Goal: Information Seeking & Learning: Get advice/opinions

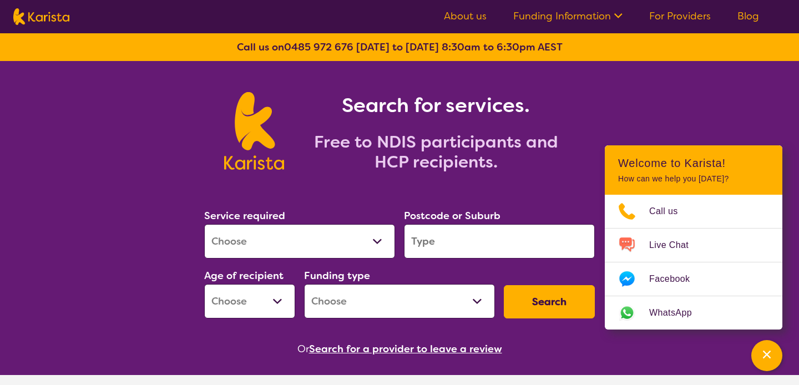
click at [381, 236] on select "Allied Health Assistant Assessment (ADHD or Autism) Behaviour support Counselli…" at bounding box center [299, 241] width 191 height 34
select select "NDIS Plan management"
select select "NDIS"
click at [440, 247] on input "search" at bounding box center [499, 241] width 191 height 34
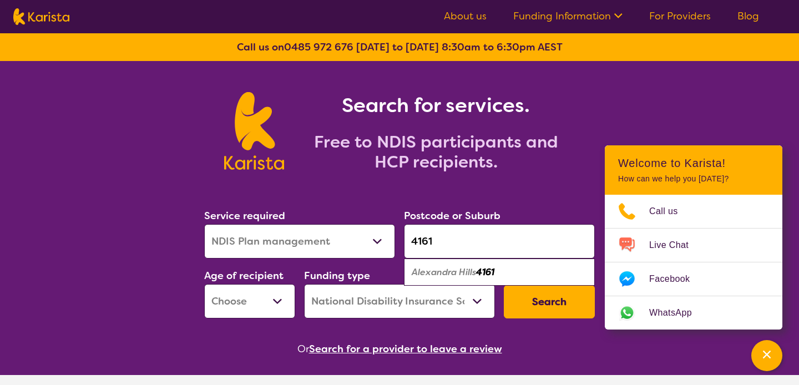
type input "4161"
click at [475, 273] on em "Alexandra Hills" at bounding box center [444, 272] width 64 height 12
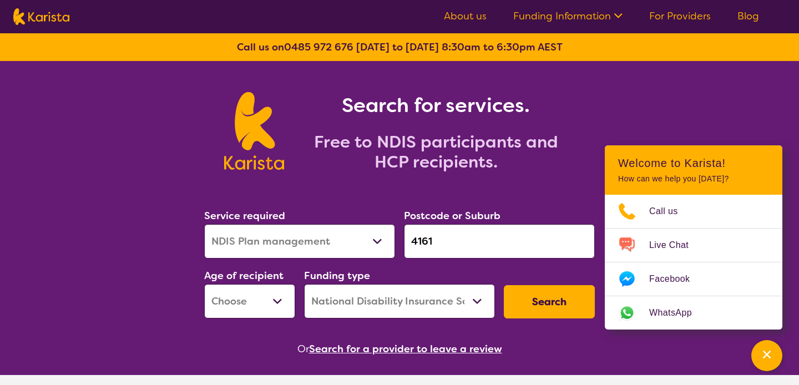
click at [276, 300] on select "Early Childhood - 0 to 9 Child - 10 to 11 Adolescent - 12 to 17 Adult - 18 to 6…" at bounding box center [249, 301] width 91 height 34
select select "EC"
click at [456, 298] on select "Home Care Package (HCP) National Disability Insurance Scheme (NDIS) I don't know" at bounding box center [399, 301] width 191 height 34
click at [532, 302] on button "Search" at bounding box center [549, 301] width 91 height 33
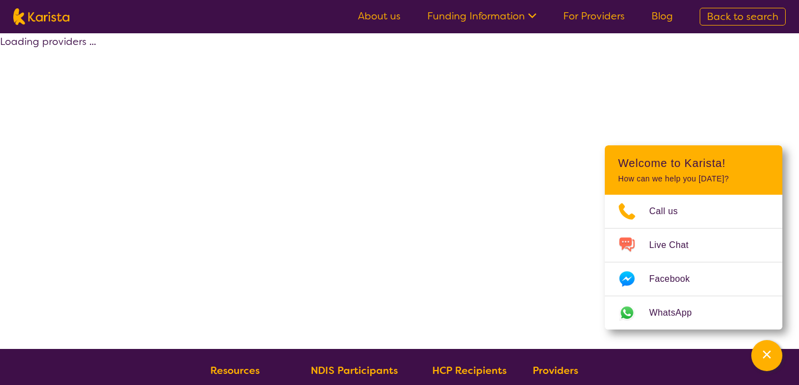
select select "by_score"
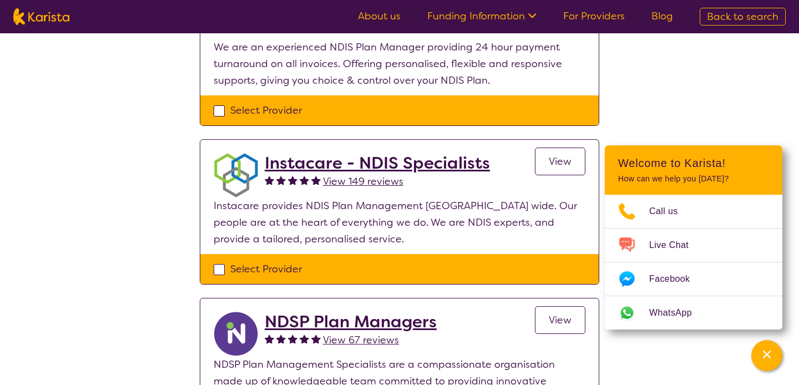
scroll to position [476, 0]
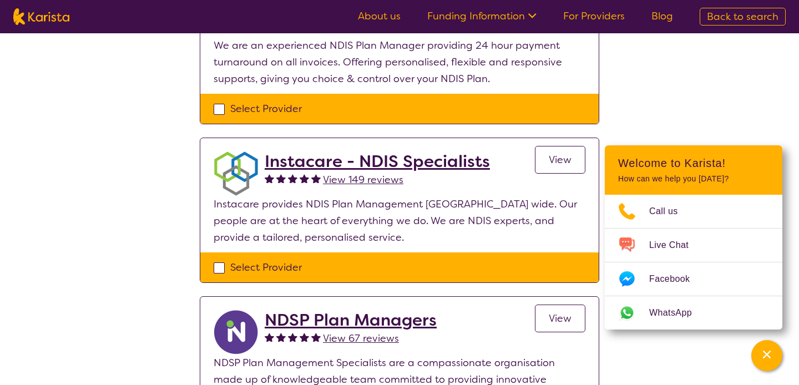
click at [367, 175] on span "View 149 reviews" at bounding box center [363, 179] width 81 height 13
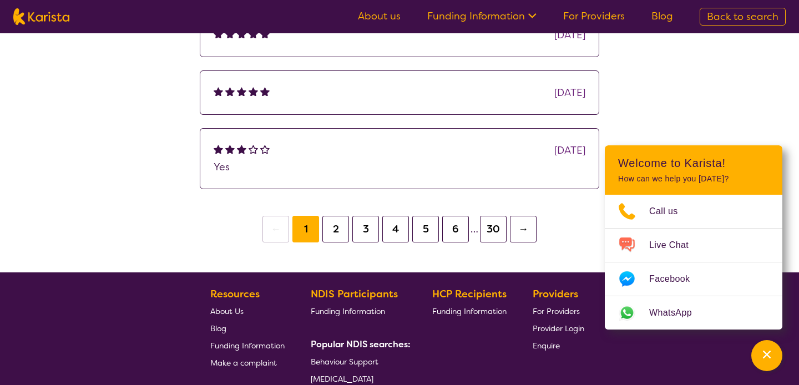
scroll to position [511, 0]
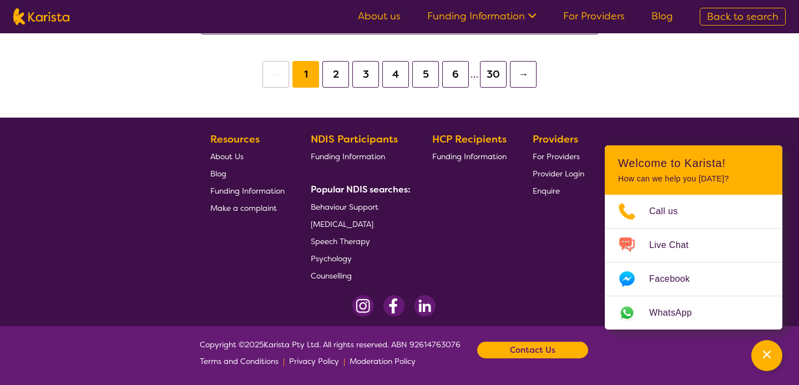
click at [494, 75] on button "30" at bounding box center [493, 74] width 27 height 27
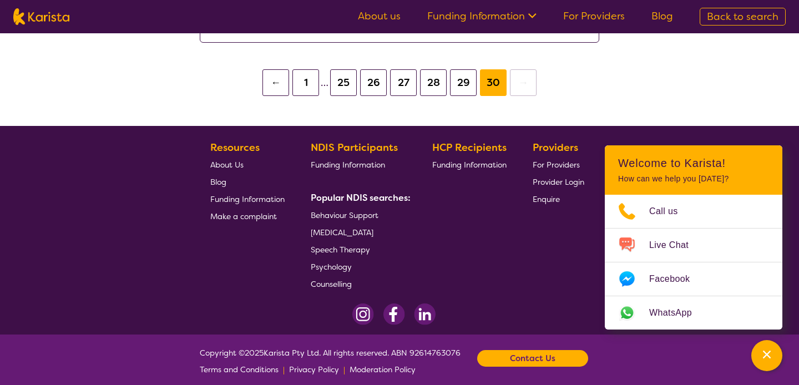
scroll to position [637, 0]
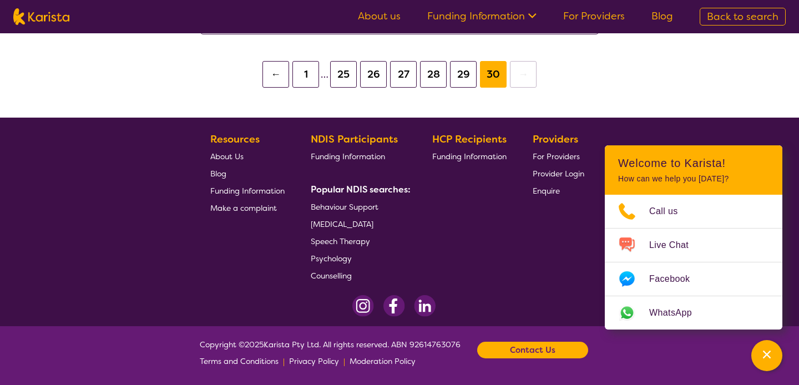
click at [314, 73] on button "1" at bounding box center [306, 74] width 27 height 27
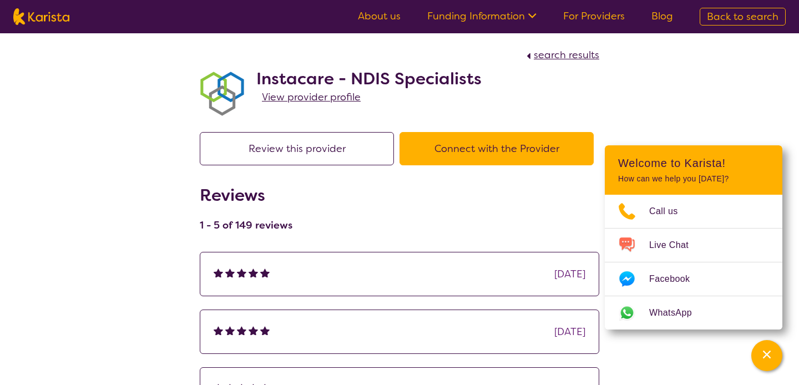
scroll to position [511, 0]
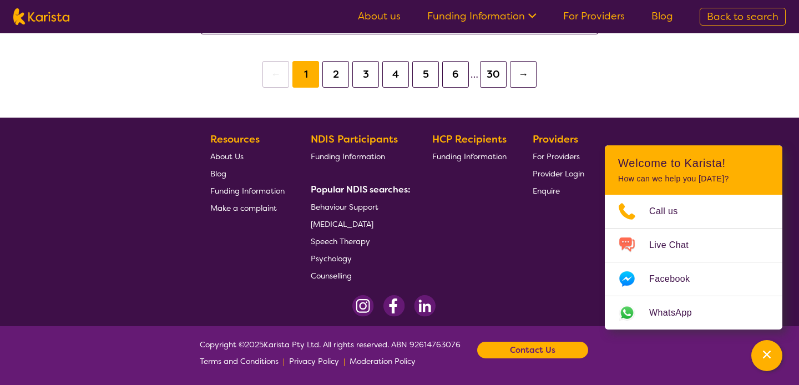
click at [521, 73] on button "→" at bounding box center [523, 74] width 27 height 27
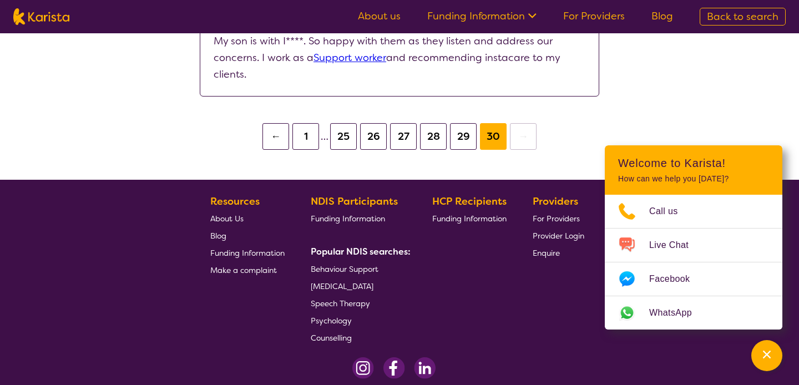
scroll to position [637, 0]
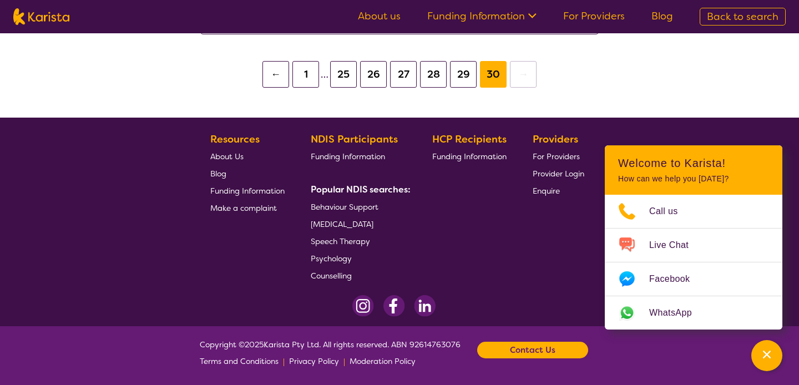
click at [311, 74] on button "1" at bounding box center [306, 74] width 27 height 27
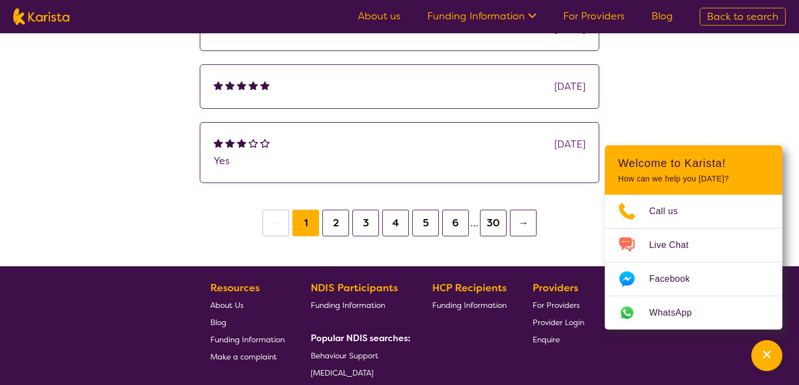
scroll to position [511, 0]
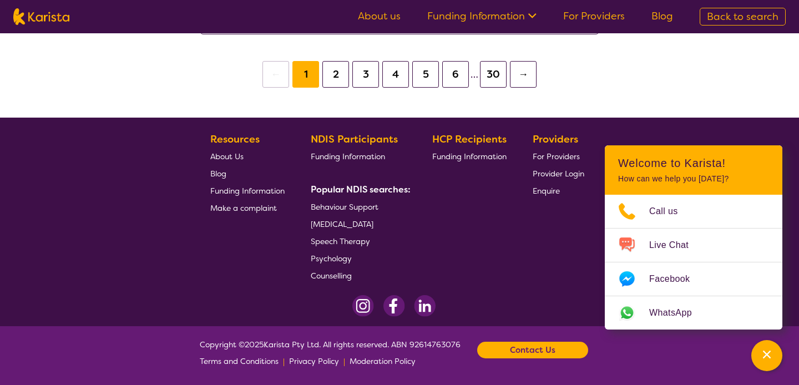
click at [334, 80] on button "2" at bounding box center [336, 74] width 27 height 27
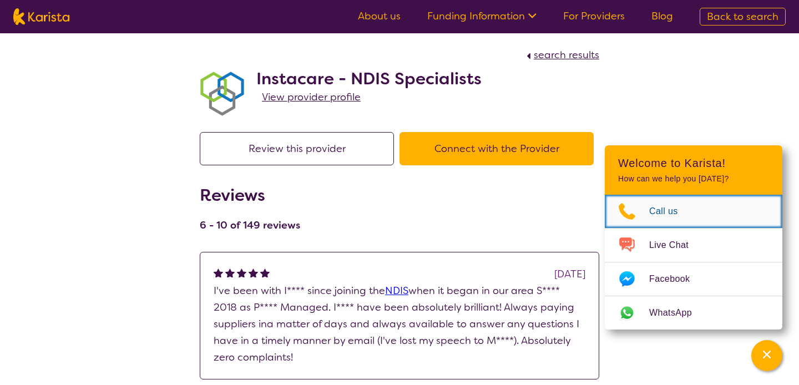
click at [662, 211] on span "Call us" at bounding box center [671, 211] width 42 height 17
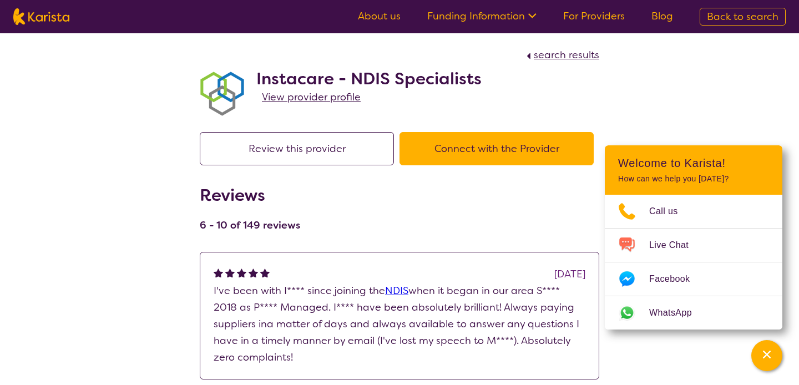
click at [536, 14] on icon at bounding box center [531, 15] width 12 height 12
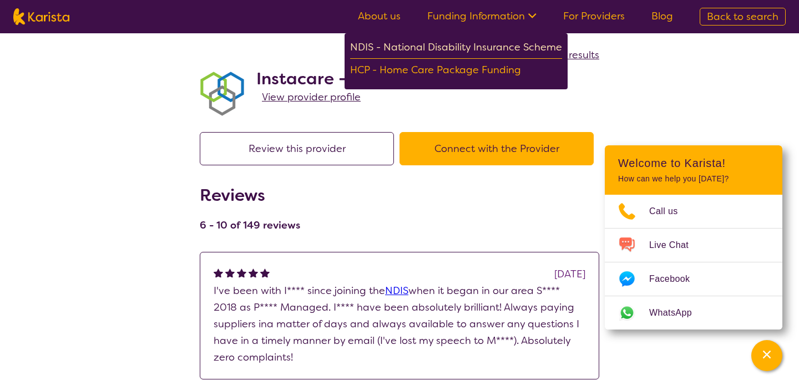
click at [406, 48] on div "NDIS - National Disability Insurance Scheme" at bounding box center [456, 49] width 212 height 20
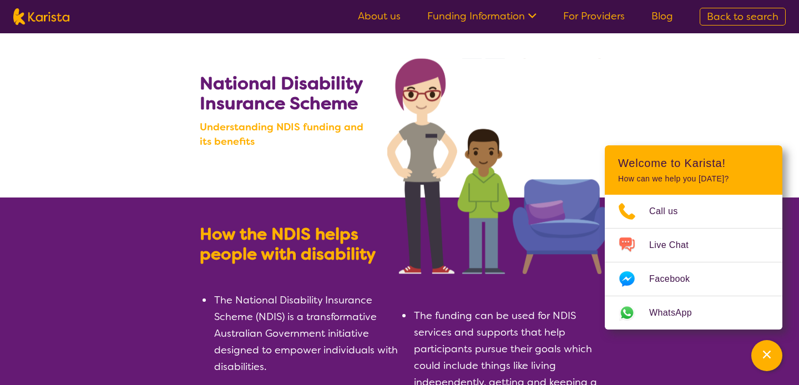
click at [595, 20] on link "For Providers" at bounding box center [595, 15] width 62 height 13
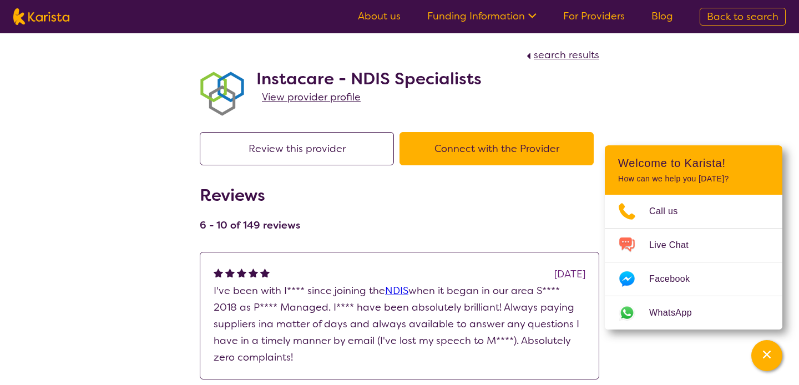
click at [308, 148] on button "Review this provider" at bounding box center [297, 148] width 194 height 33
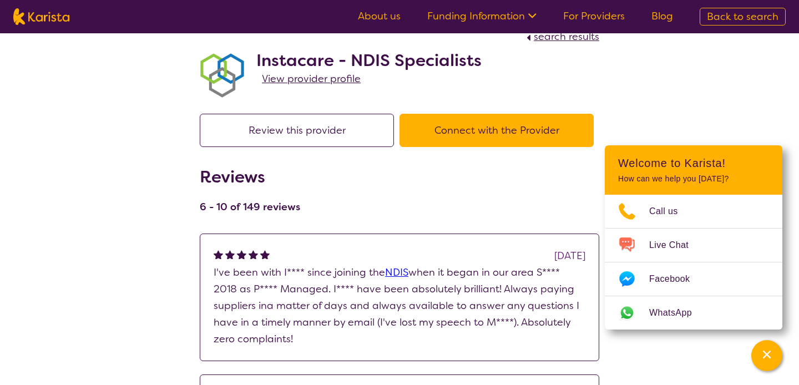
scroll to position [17, 0]
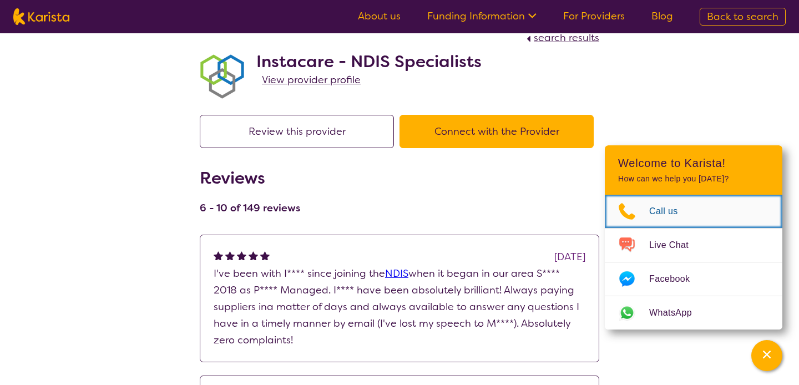
click at [654, 212] on span "Call us" at bounding box center [671, 211] width 42 height 17
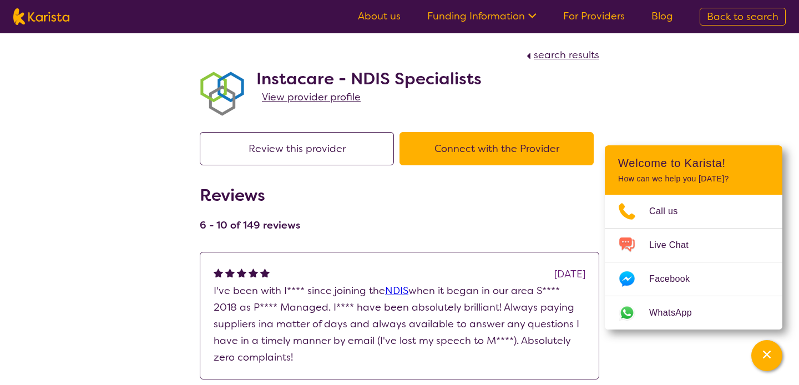
click at [392, 19] on link "About us" at bounding box center [379, 15] width 43 height 13
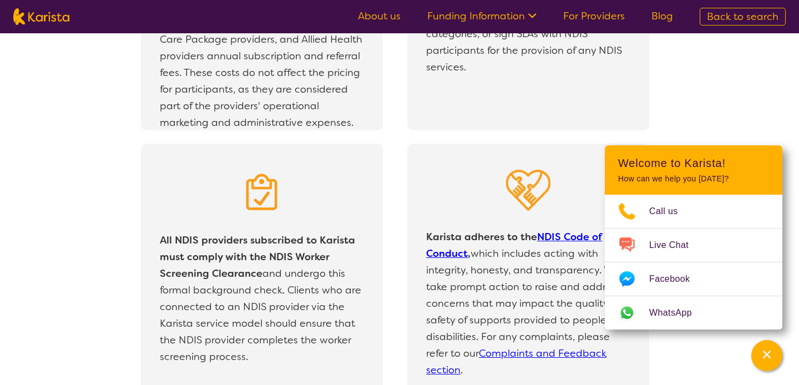
scroll to position [2493, 0]
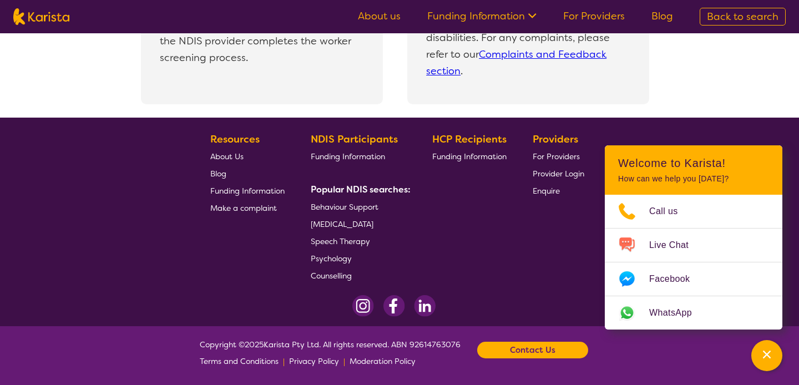
click at [546, 190] on span "Enquire" at bounding box center [546, 191] width 27 height 10
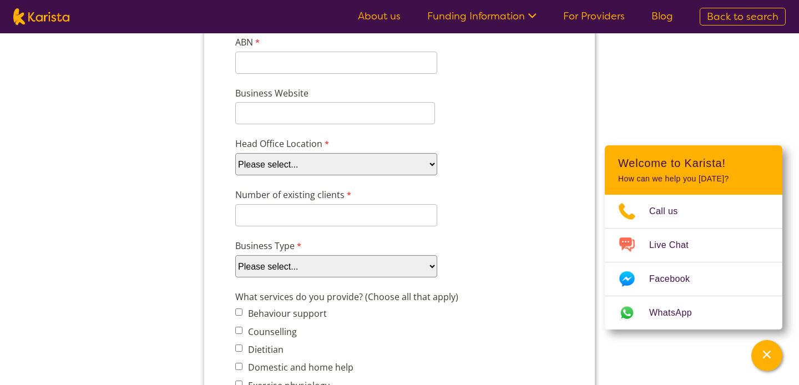
scroll to position [197, 0]
click at [429, 163] on select "Please select... ACT [GEOGRAPHIC_DATA] NT QLD SA TAS [GEOGRAPHIC_DATA] [GEOGRAP…" at bounding box center [336, 163] width 202 height 22
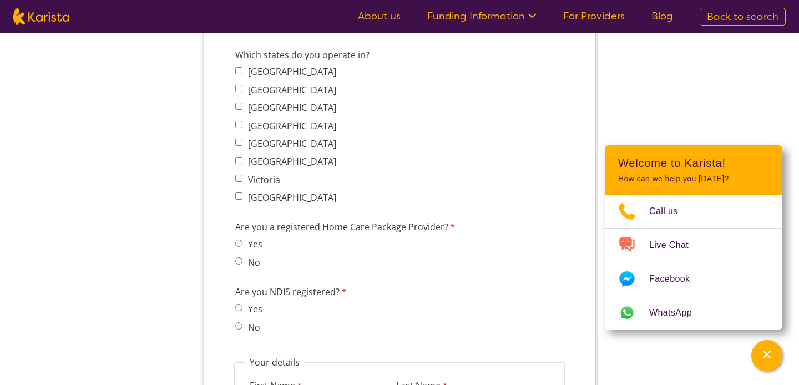
scroll to position [863, 0]
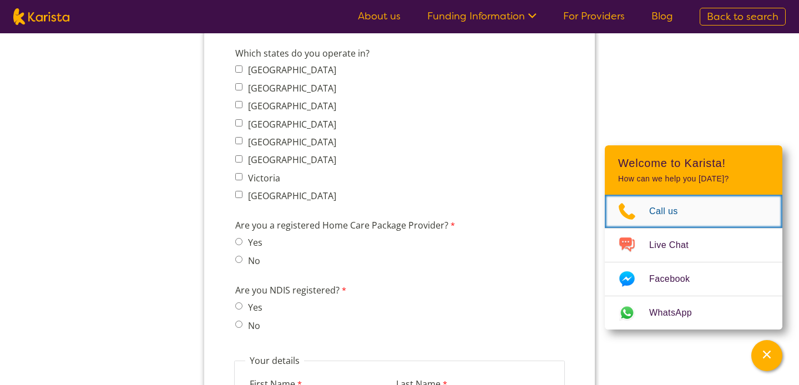
click at [651, 215] on span "Call us" at bounding box center [671, 211] width 42 height 17
